Goal: Navigation & Orientation: Find specific page/section

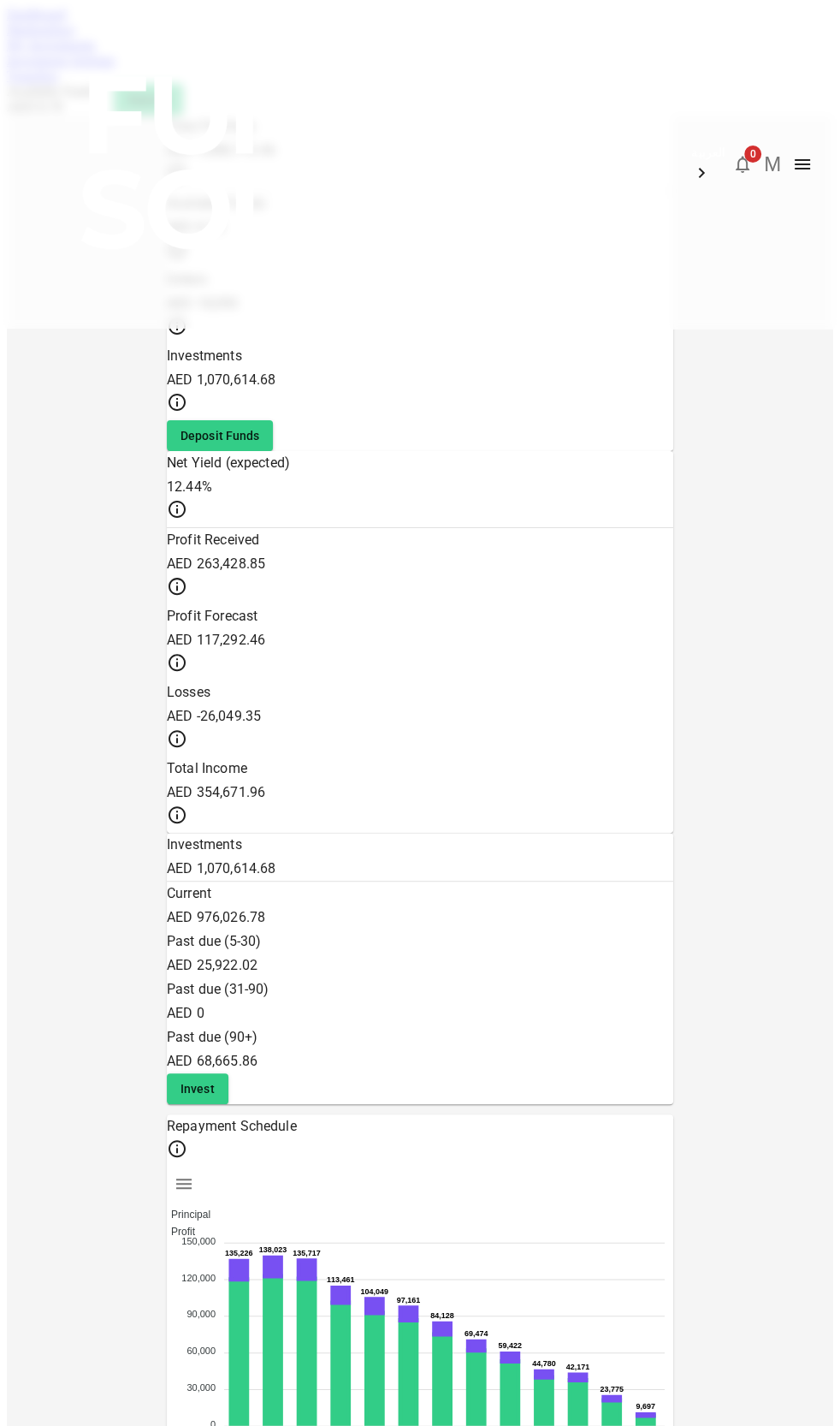
click at [75, 37] on link "Marketplace" at bounding box center [41, 29] width 68 height 15
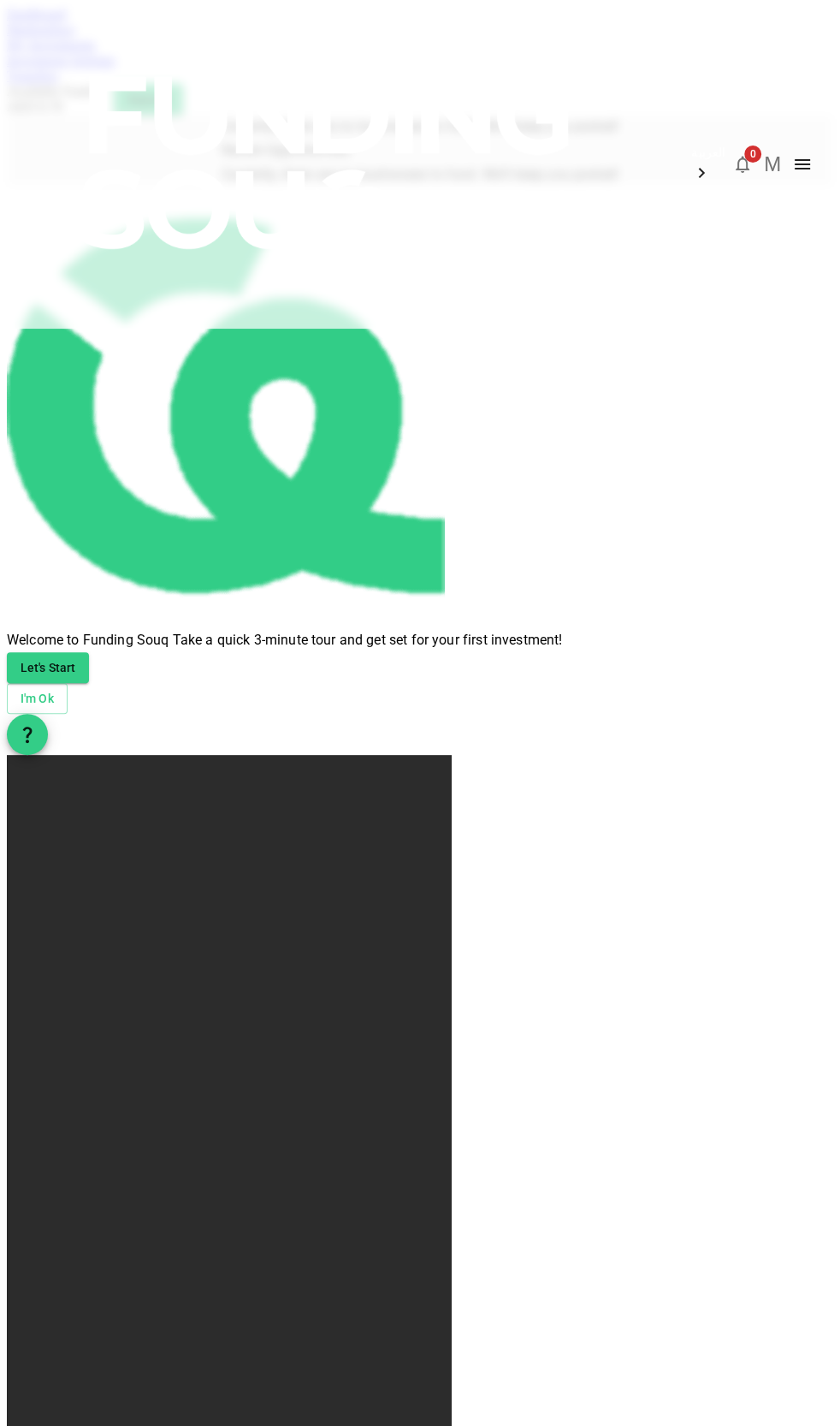
click at [66, 41] on img at bounding box center [329, 163] width 616 height 325
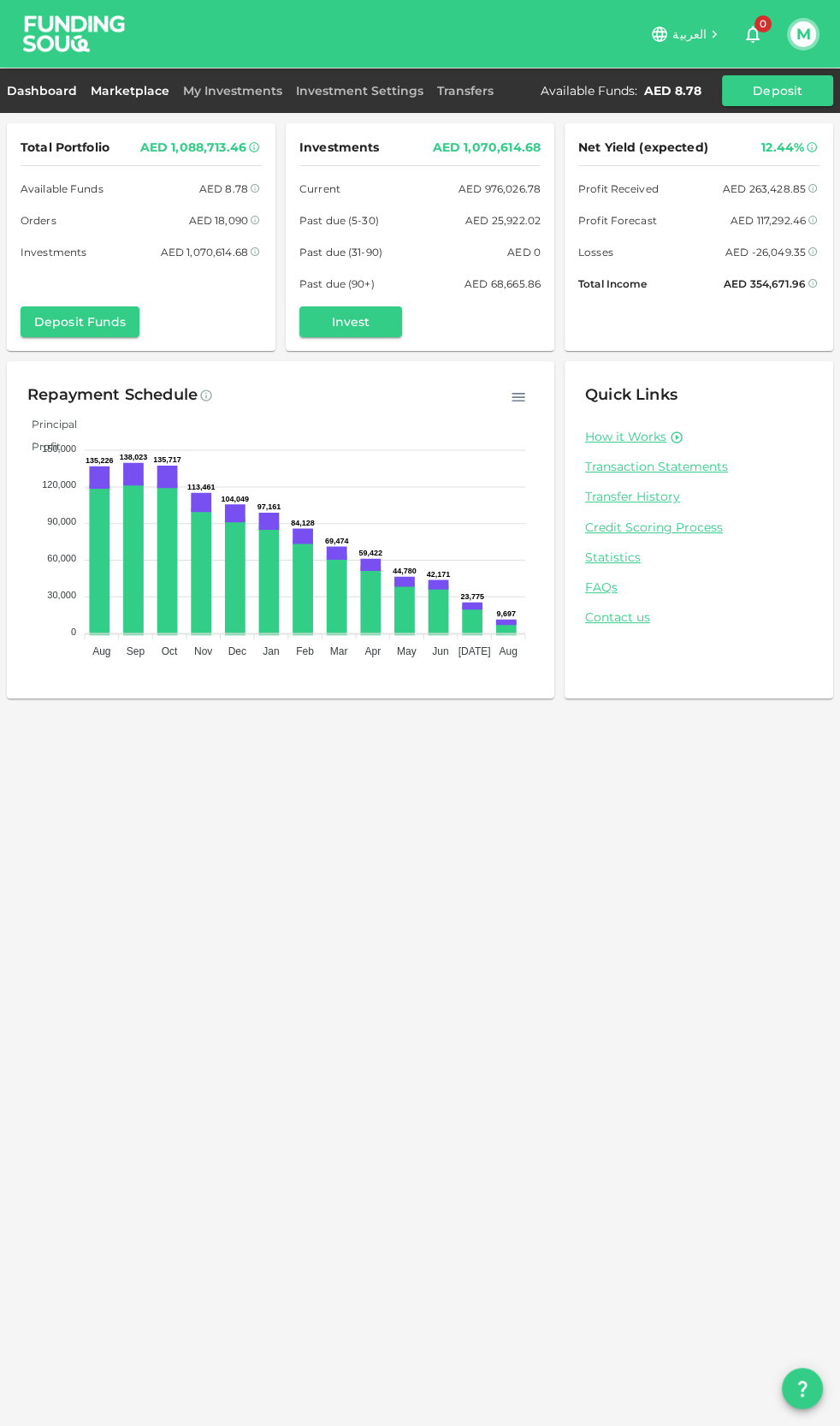
drag, startPoint x: 0, startPoint y: 0, endPoint x: 109, endPoint y: 95, distance: 144.6
click at [109, 95] on link "Marketplace" at bounding box center [130, 91] width 92 height 16
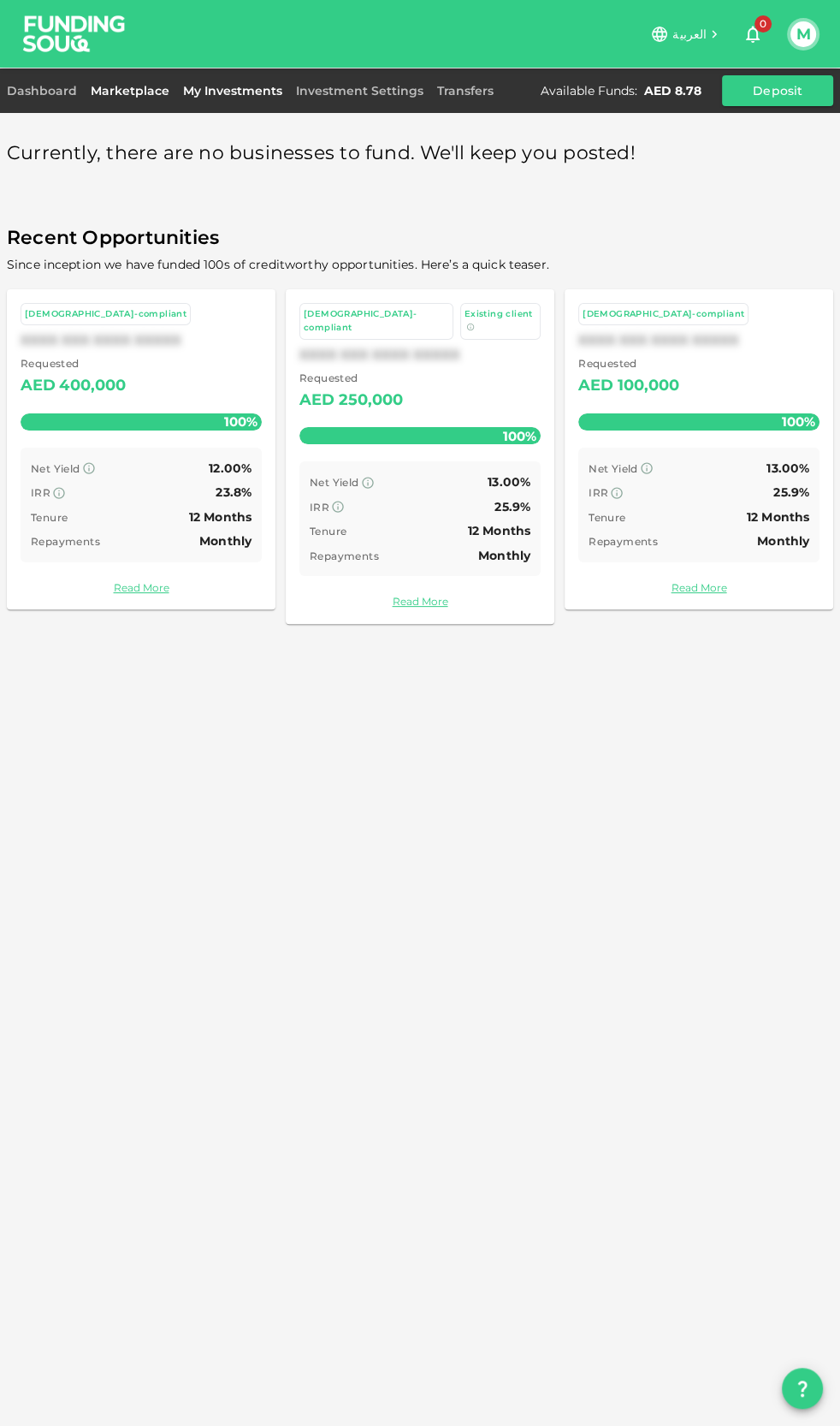
click at [216, 90] on link "My Investments" at bounding box center [233, 91] width 113 height 16
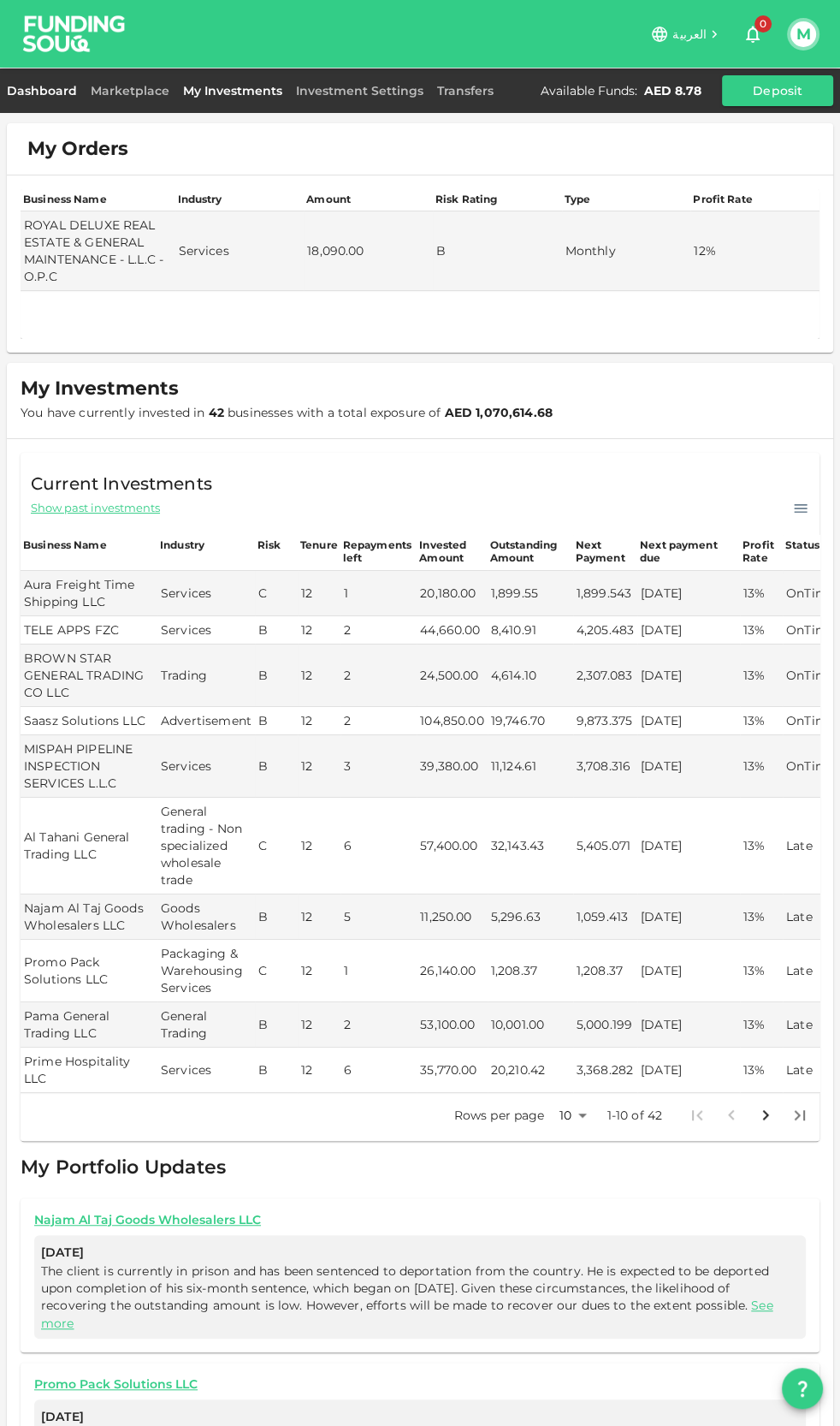
click at [57, 85] on link "Dashboard" at bounding box center [46, 91] width 77 height 16
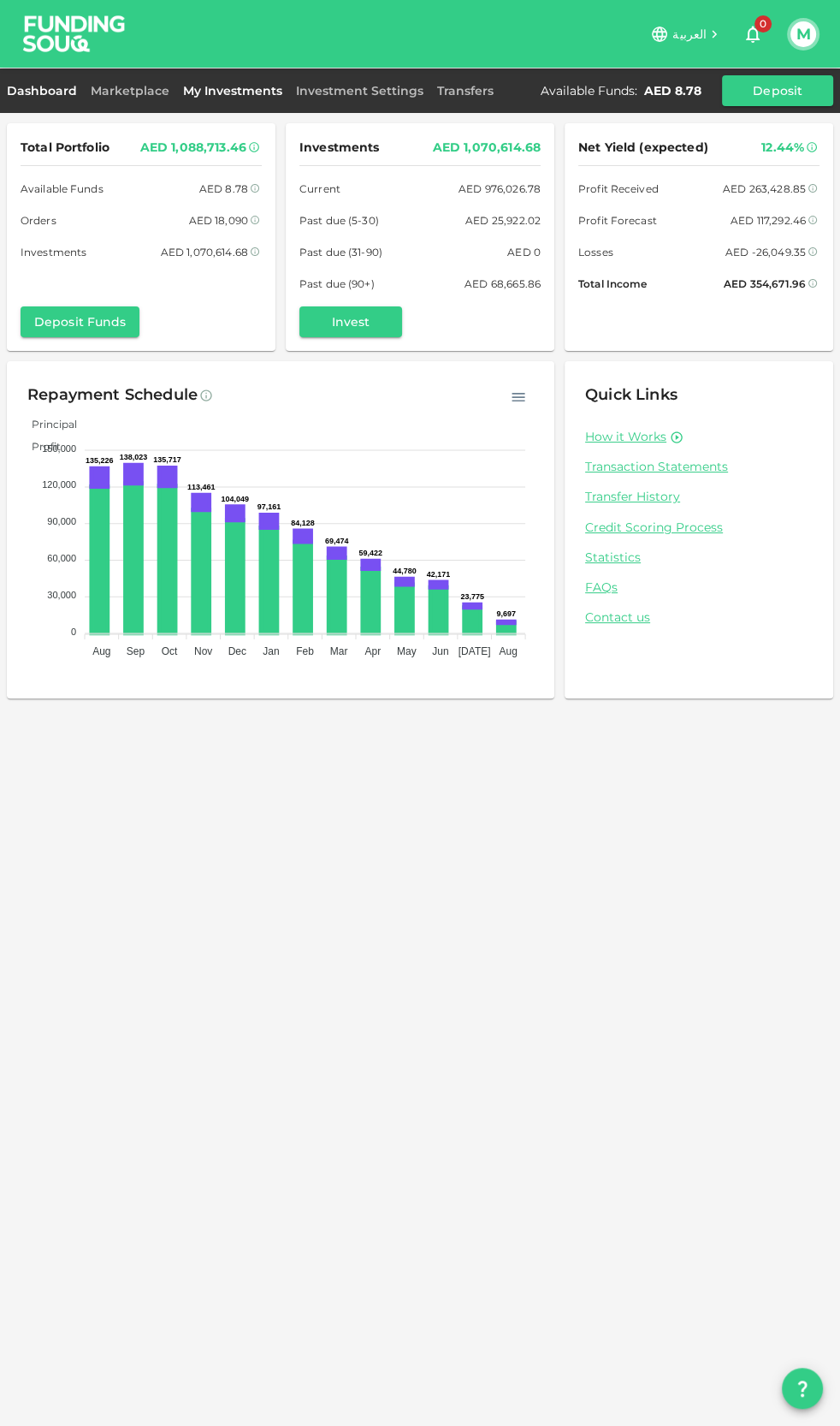
drag, startPoint x: 151, startPoint y: 94, endPoint x: 171, endPoint y: 92, distance: 20.1
click at [151, 94] on link "Marketplace" at bounding box center [130, 91] width 92 height 16
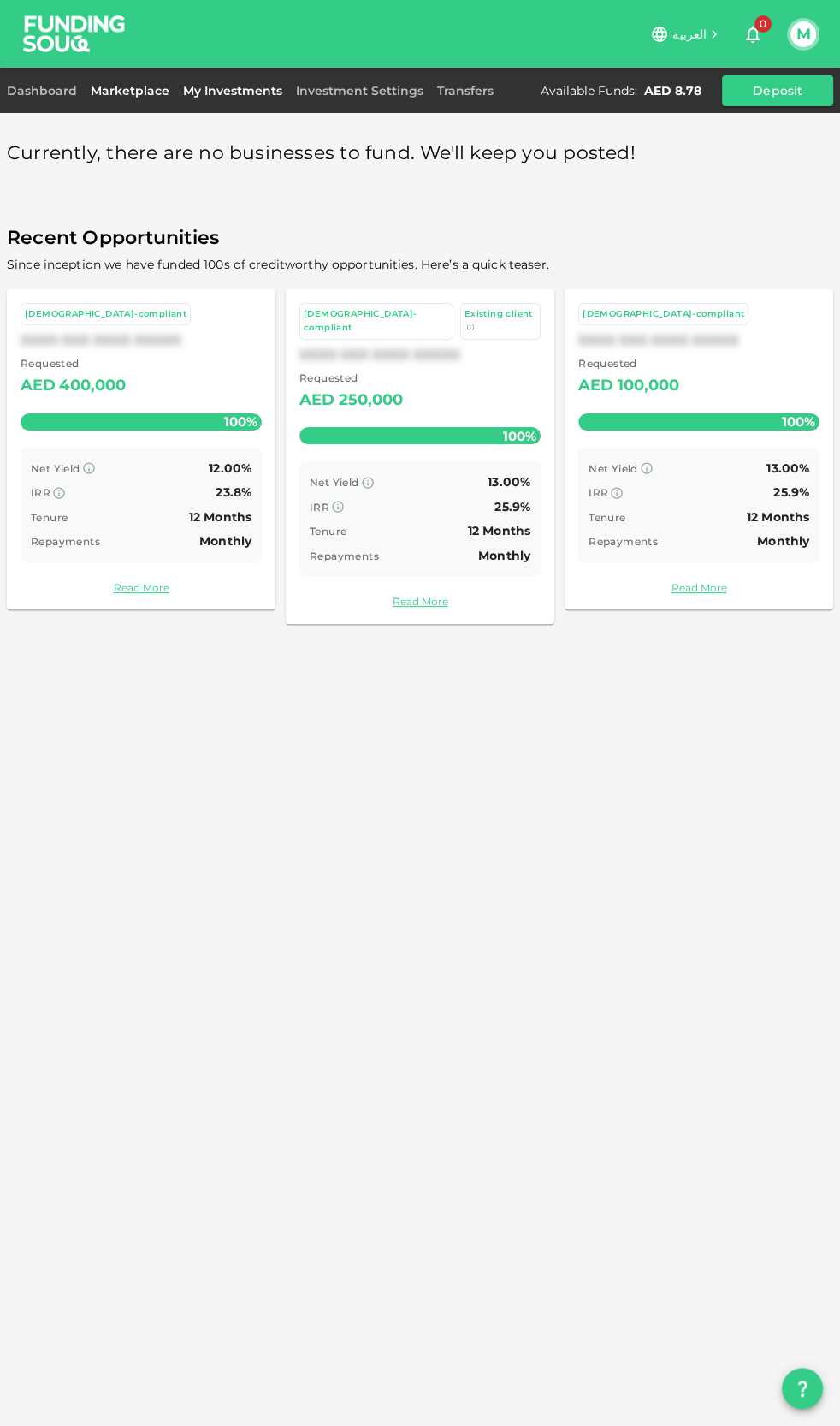
click at [194, 90] on link "My Investments" at bounding box center [233, 91] width 113 height 16
